Goal: Check status: Check status

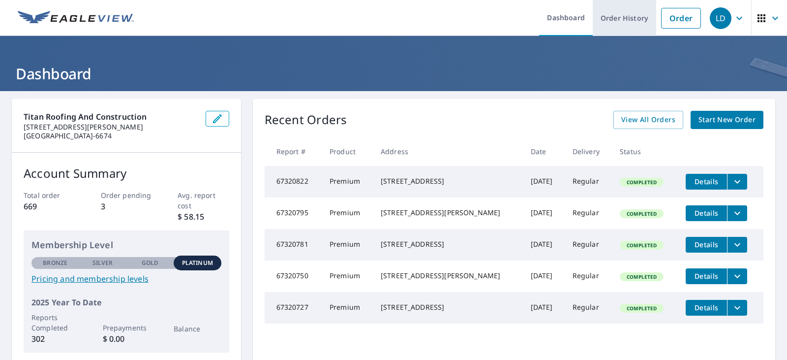
click at [624, 20] on link "Order History" at bounding box center [624, 18] width 63 height 36
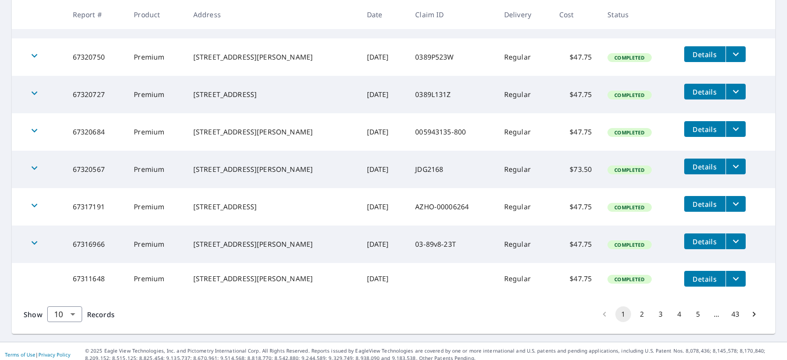
scroll to position [303, 0]
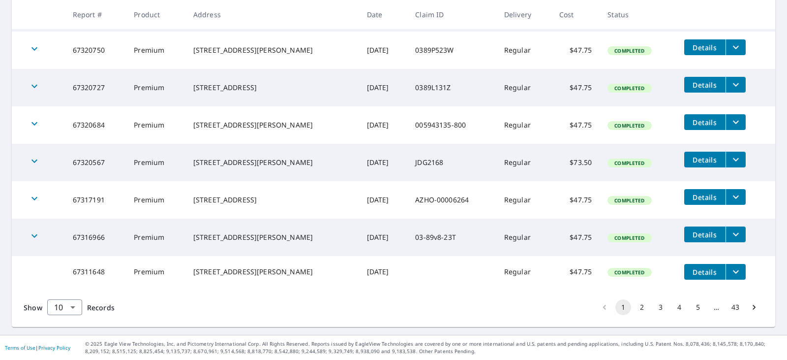
click at [634, 309] on button "2" at bounding box center [642, 307] width 16 height 16
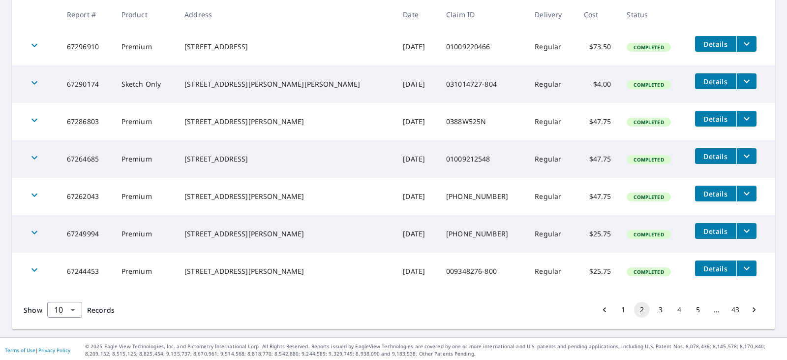
scroll to position [303, 0]
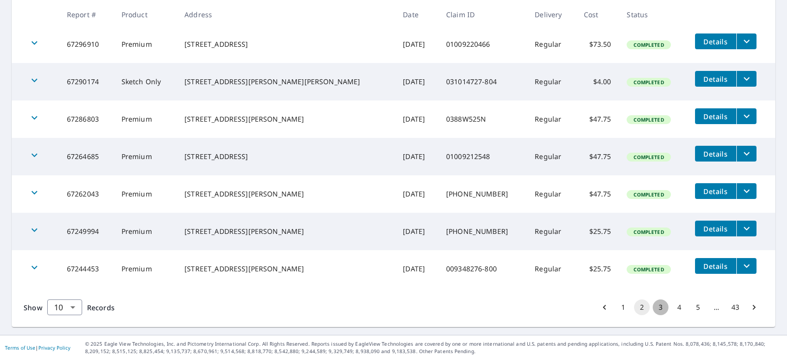
click at [653, 310] on button "3" at bounding box center [661, 307] width 16 height 16
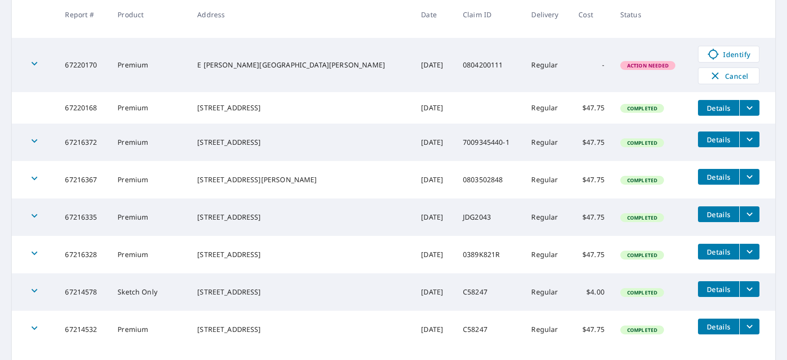
scroll to position [335, 0]
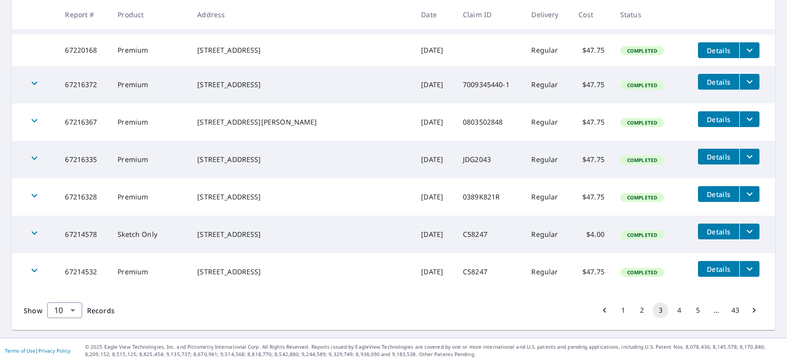
click at [672, 309] on button "4" at bounding box center [680, 310] width 16 height 16
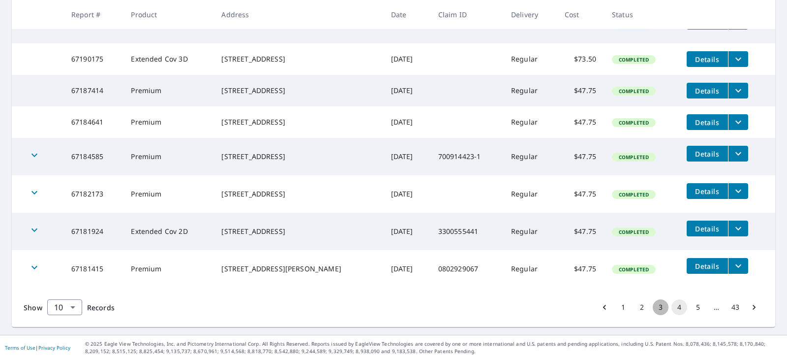
click at [653, 306] on button "3" at bounding box center [661, 307] width 16 height 16
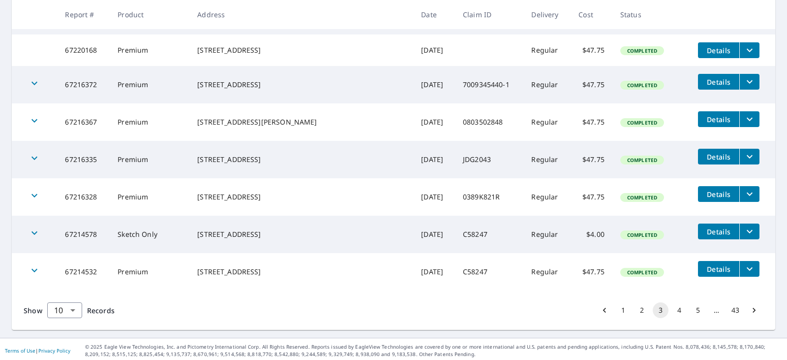
click at [634, 302] on button "2" at bounding box center [642, 310] width 16 height 16
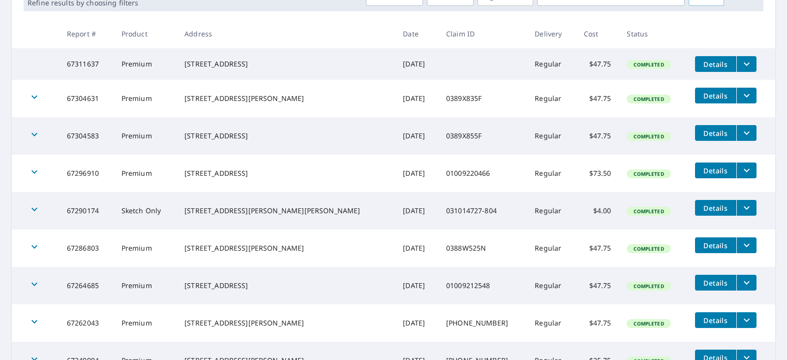
scroll to position [155, 0]
